Goal: Navigation & Orientation: Find specific page/section

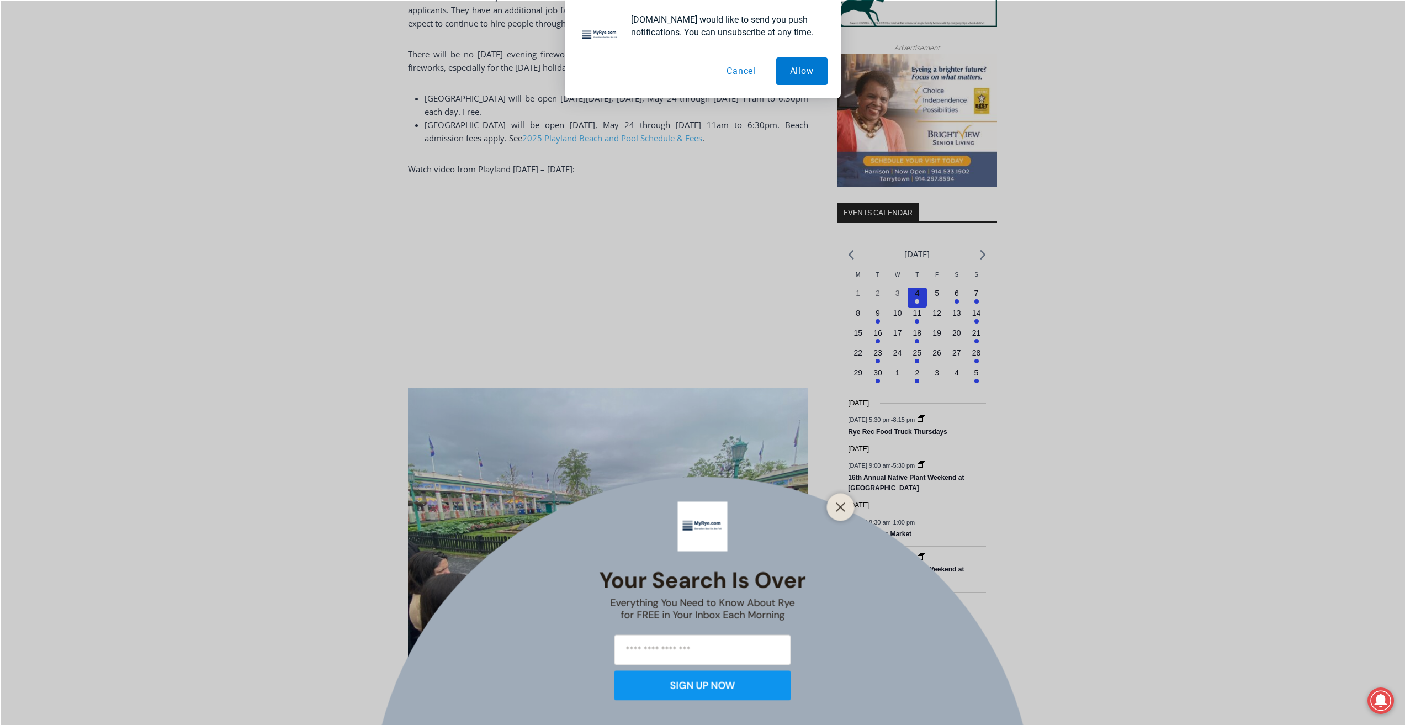
scroll to position [1303, 0]
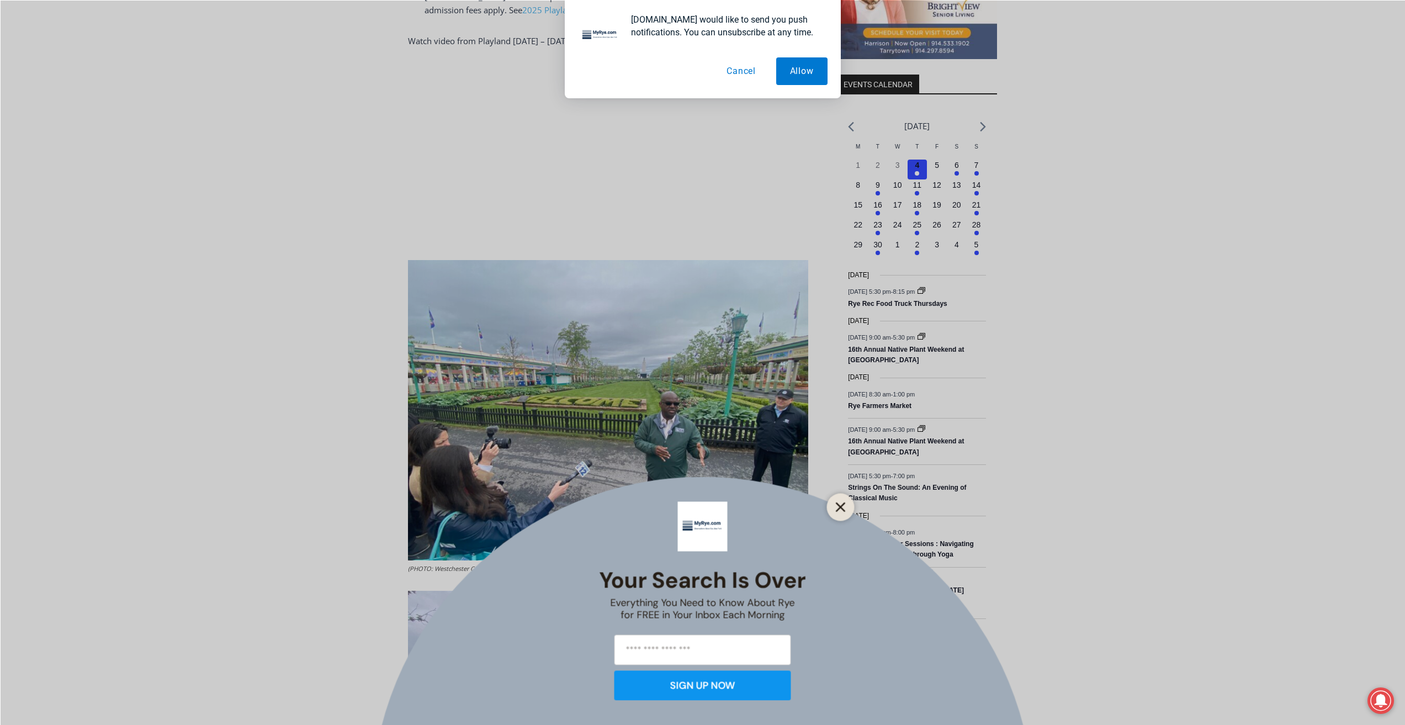
click at [839, 507] on line "Close" at bounding box center [840, 507] width 8 height 8
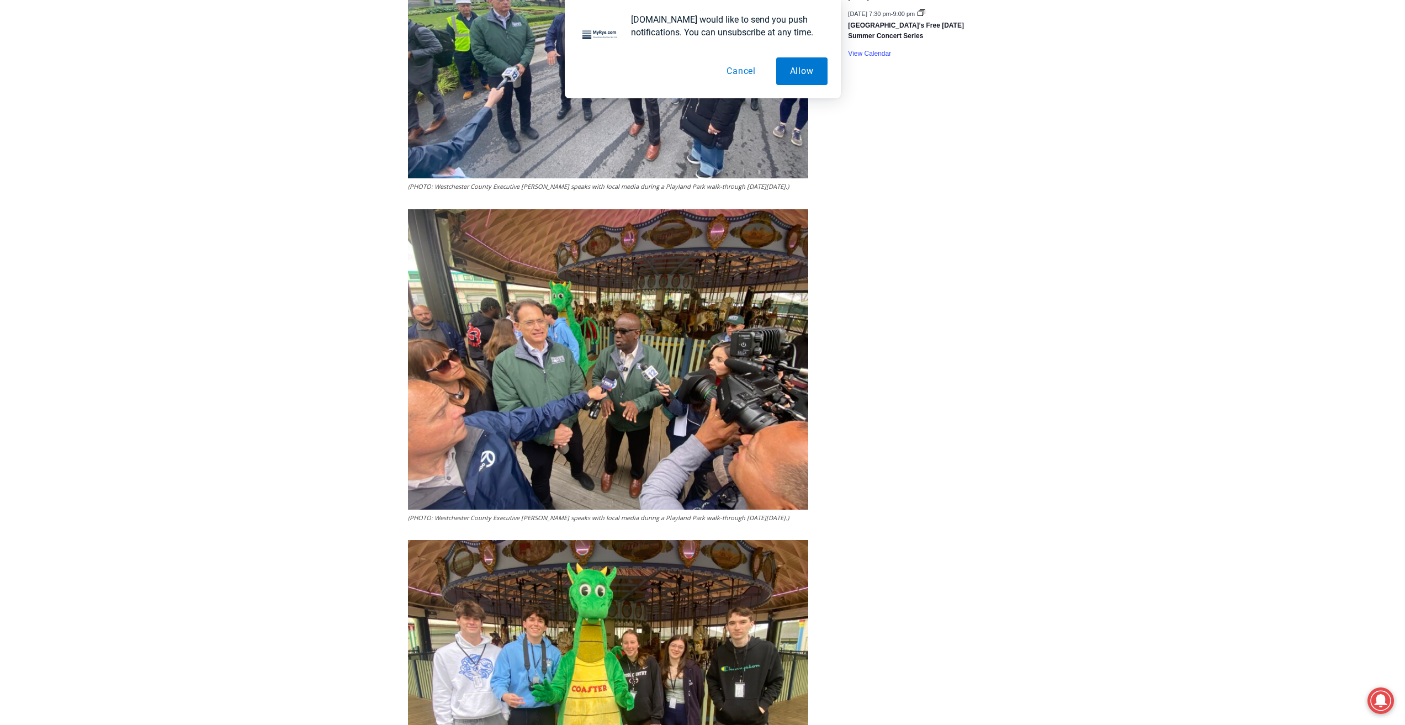
scroll to position [1745, 0]
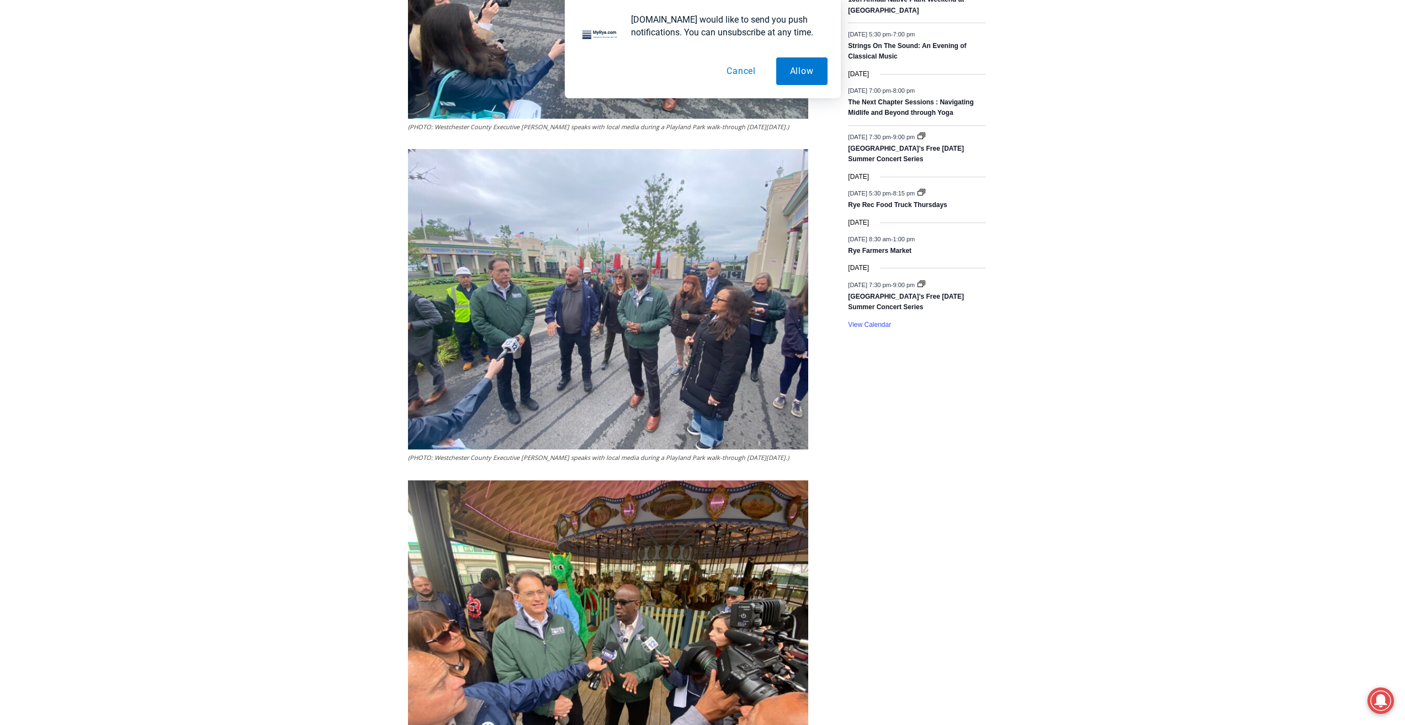
click at [743, 73] on button "Cancel" at bounding box center [741, 71] width 57 height 28
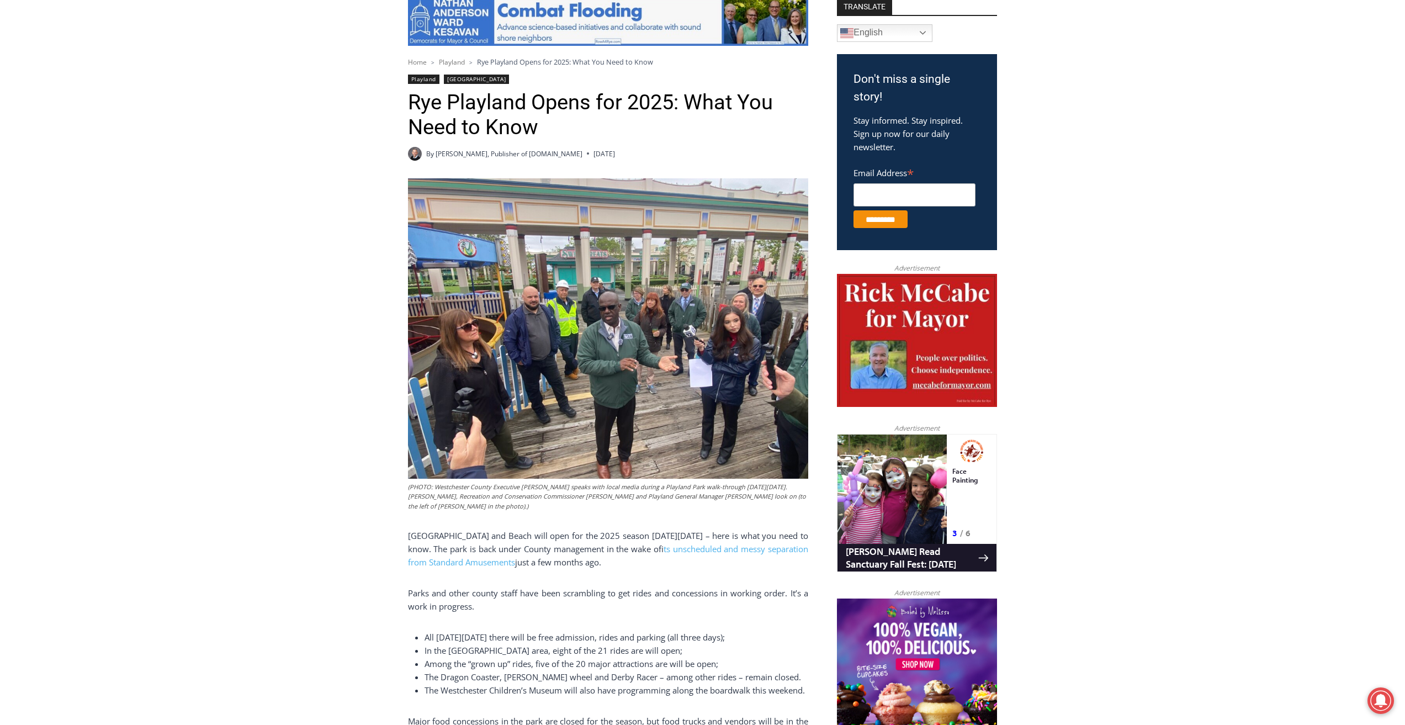
scroll to position [0, 0]
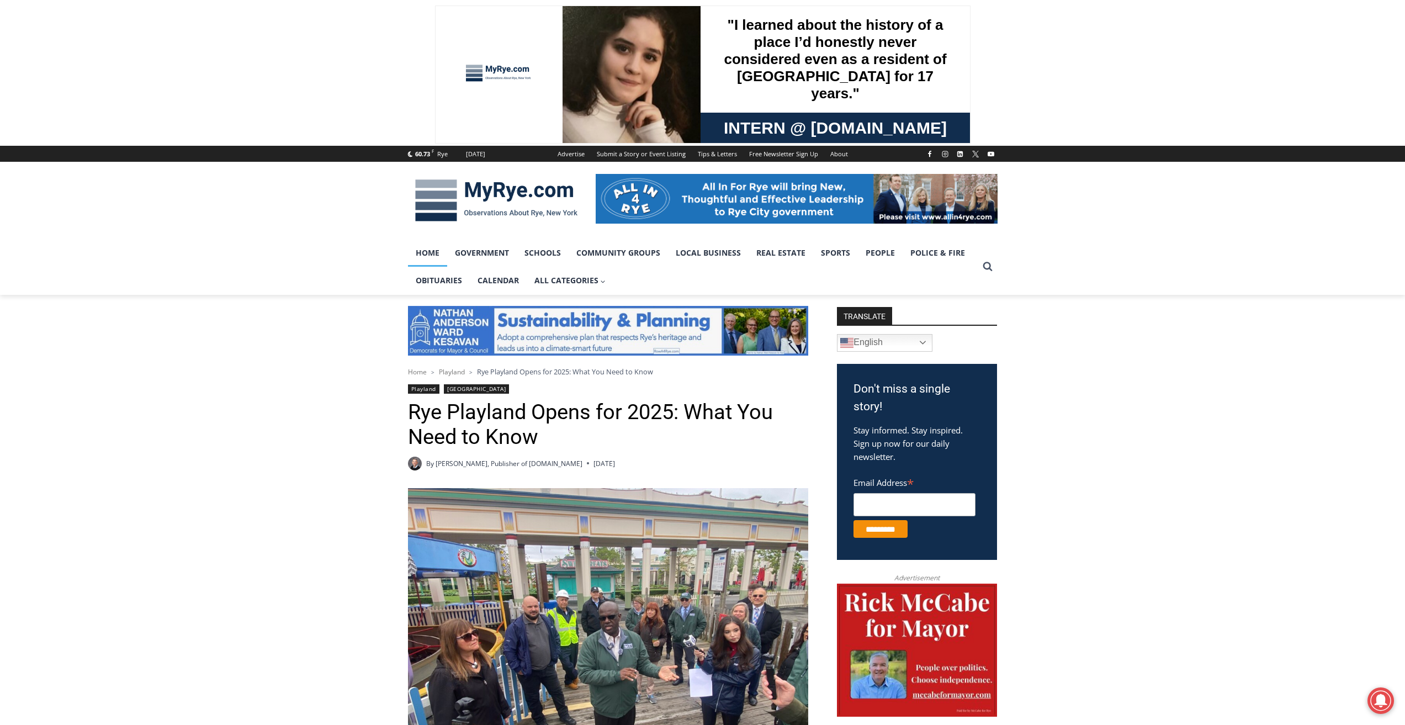
click at [428, 251] on link "Home" at bounding box center [427, 253] width 39 height 28
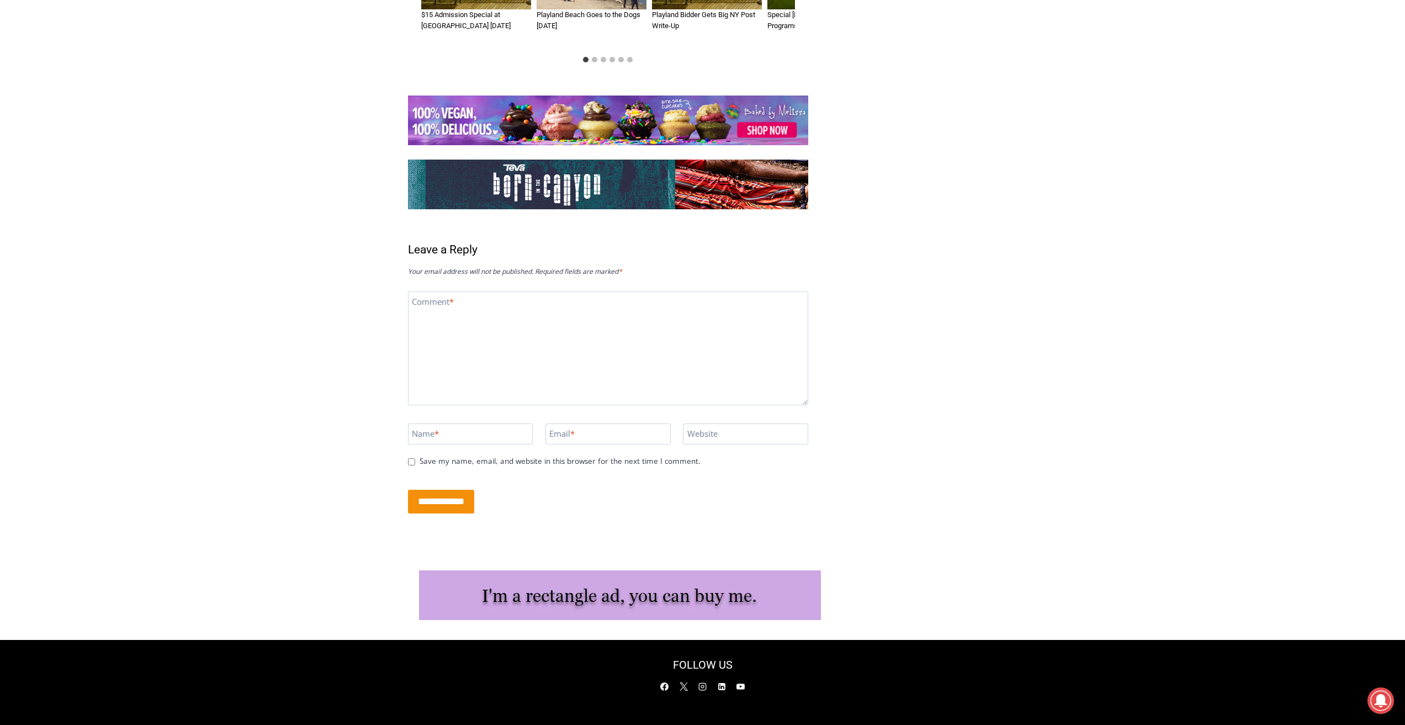
scroll to position [3485, 0]
